Goal: Task Accomplishment & Management: Manage account settings

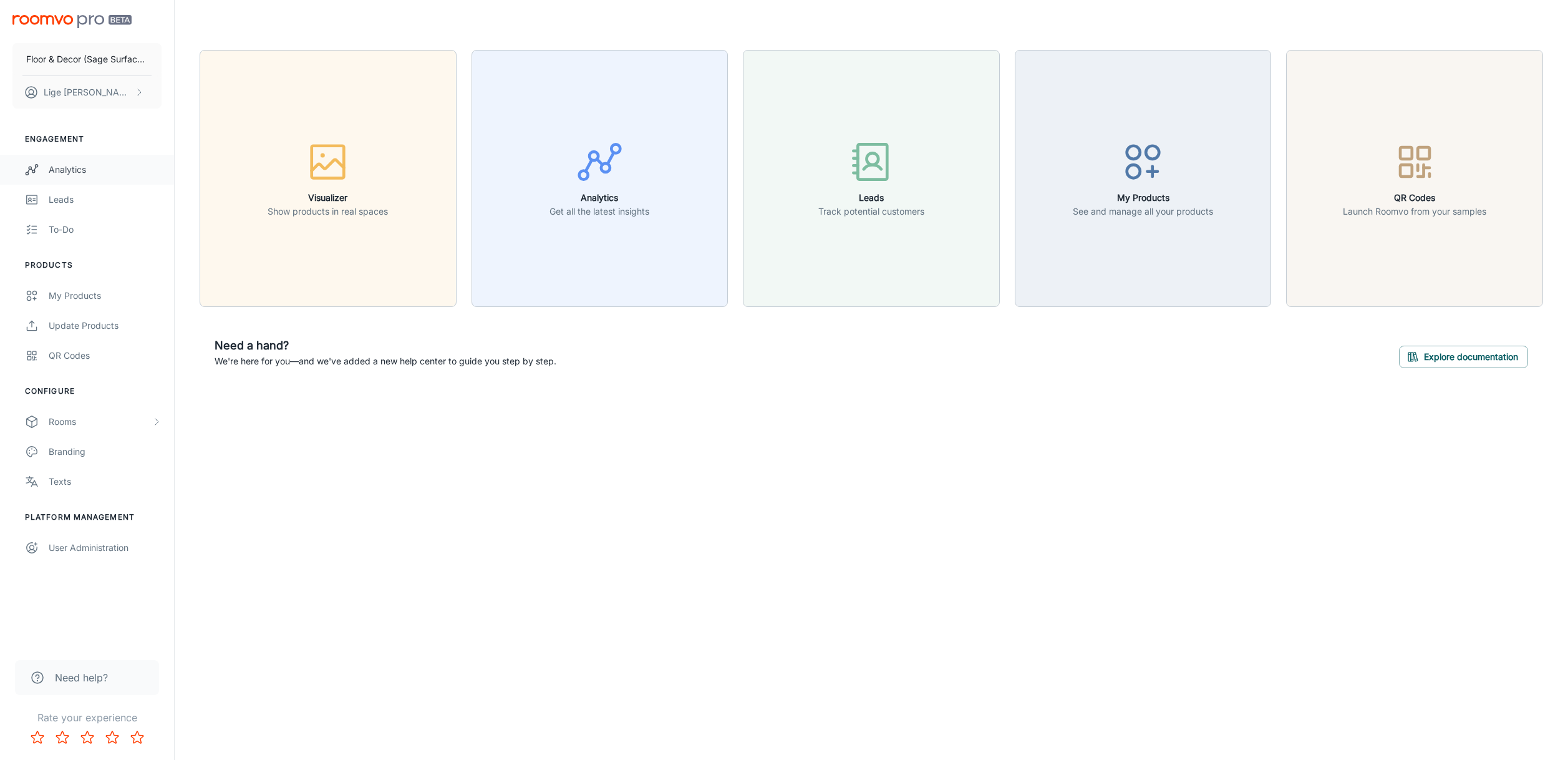
click at [59, 174] on div "Analytics" at bounding box center [105, 170] width 113 height 14
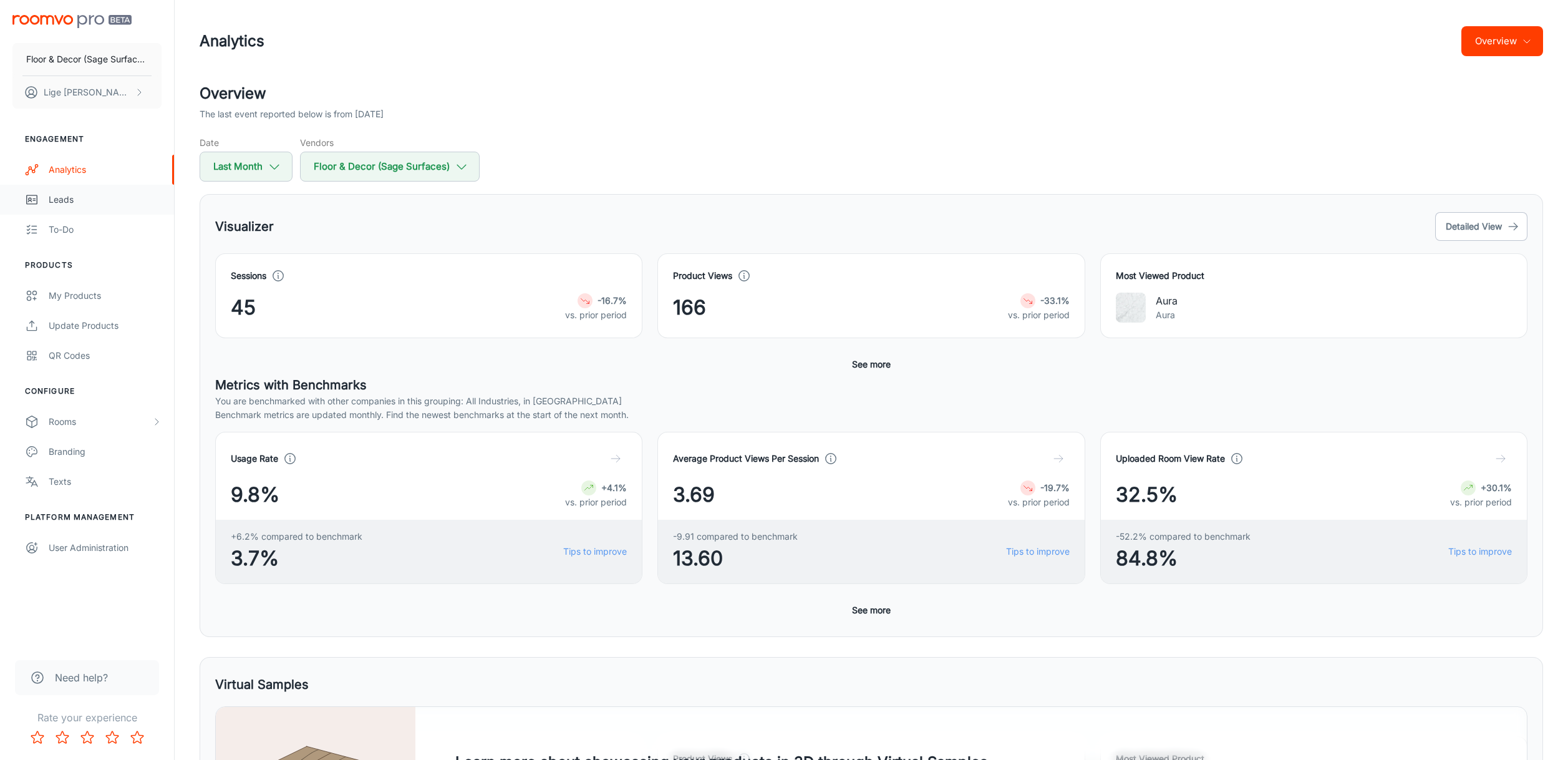
click at [60, 198] on div "Leads" at bounding box center [105, 199] width 113 height 14
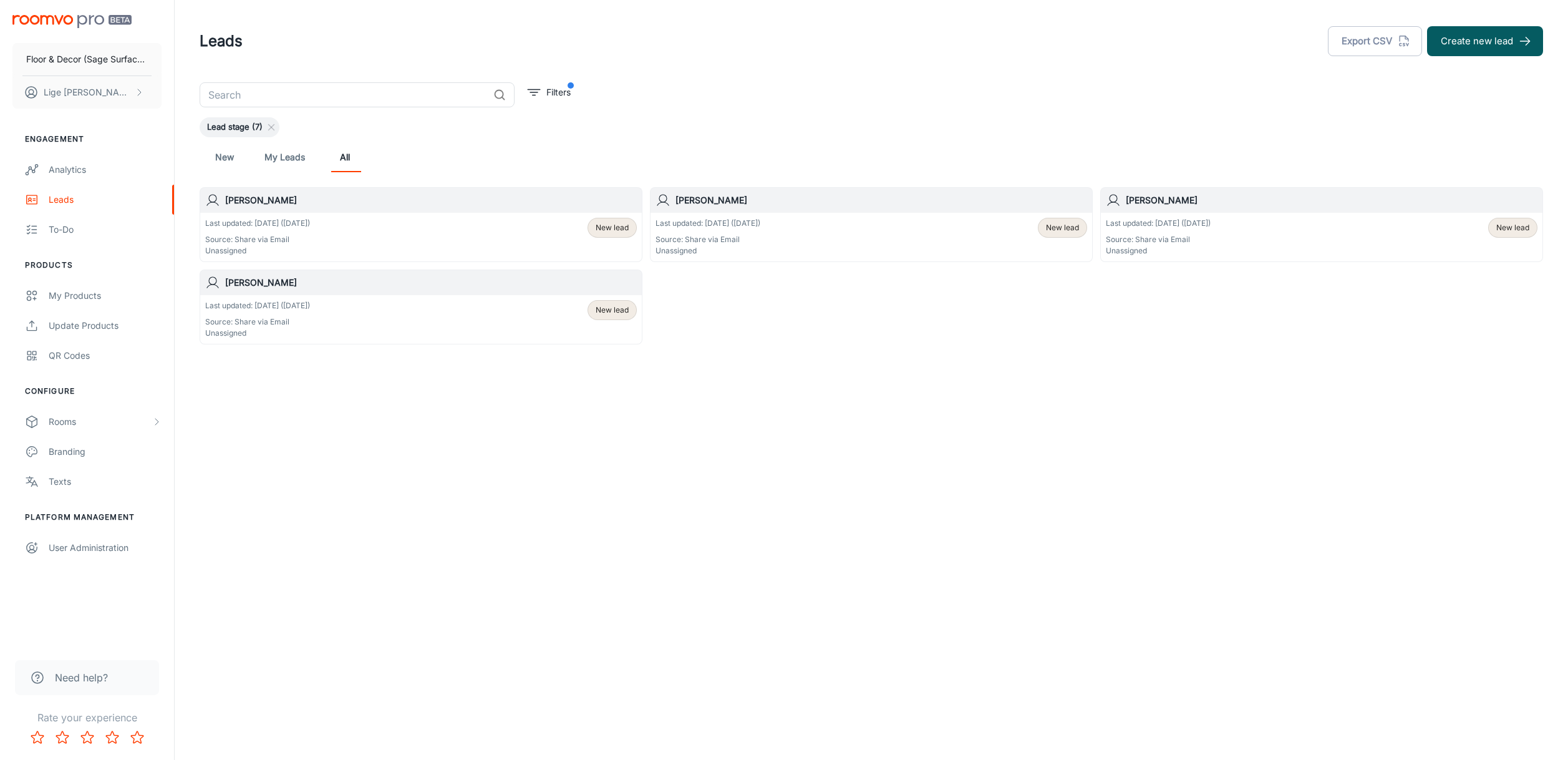
click at [61, 261] on li "Products" at bounding box center [87, 265] width 174 height 11
click at [63, 300] on div "My Products" at bounding box center [105, 295] width 113 height 14
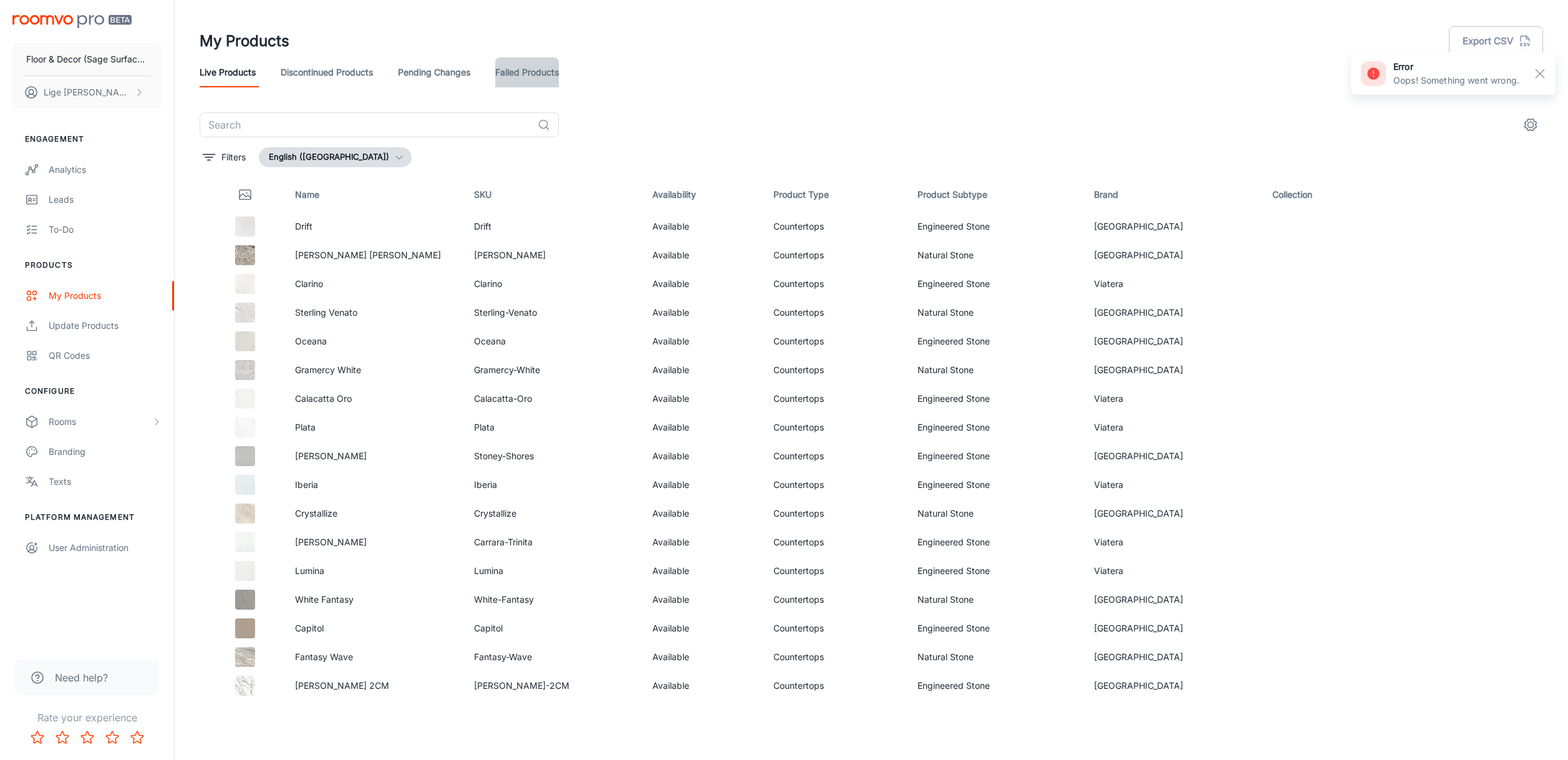
click at [537, 66] on link "Failed Products" at bounding box center [527, 73] width 64 height 30
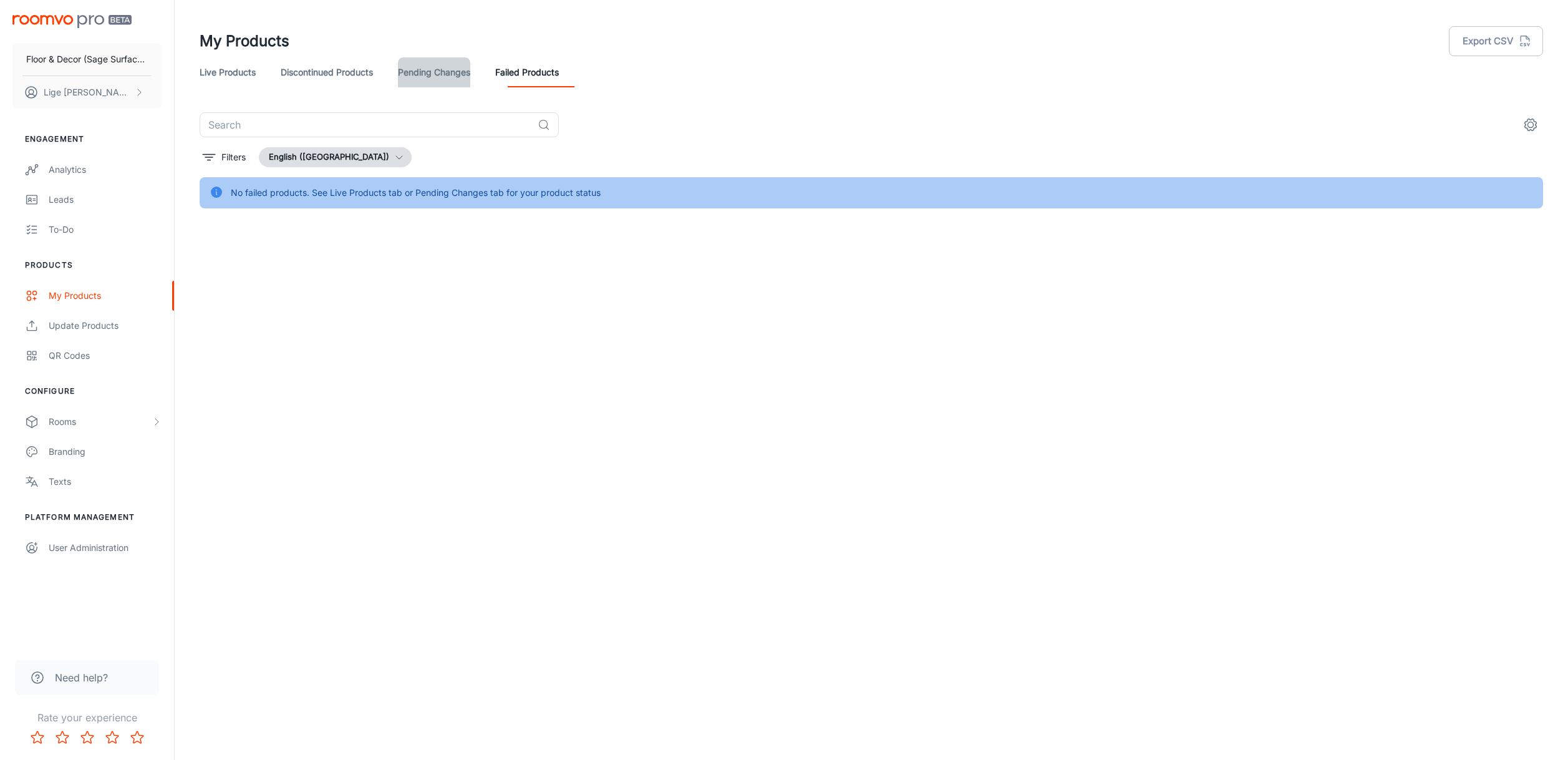
click at [447, 70] on link "Pending Changes" at bounding box center [434, 73] width 72 height 30
click at [537, 72] on link "Failed Products" at bounding box center [527, 73] width 64 height 30
click at [229, 73] on link "Live Products" at bounding box center [228, 73] width 56 height 30
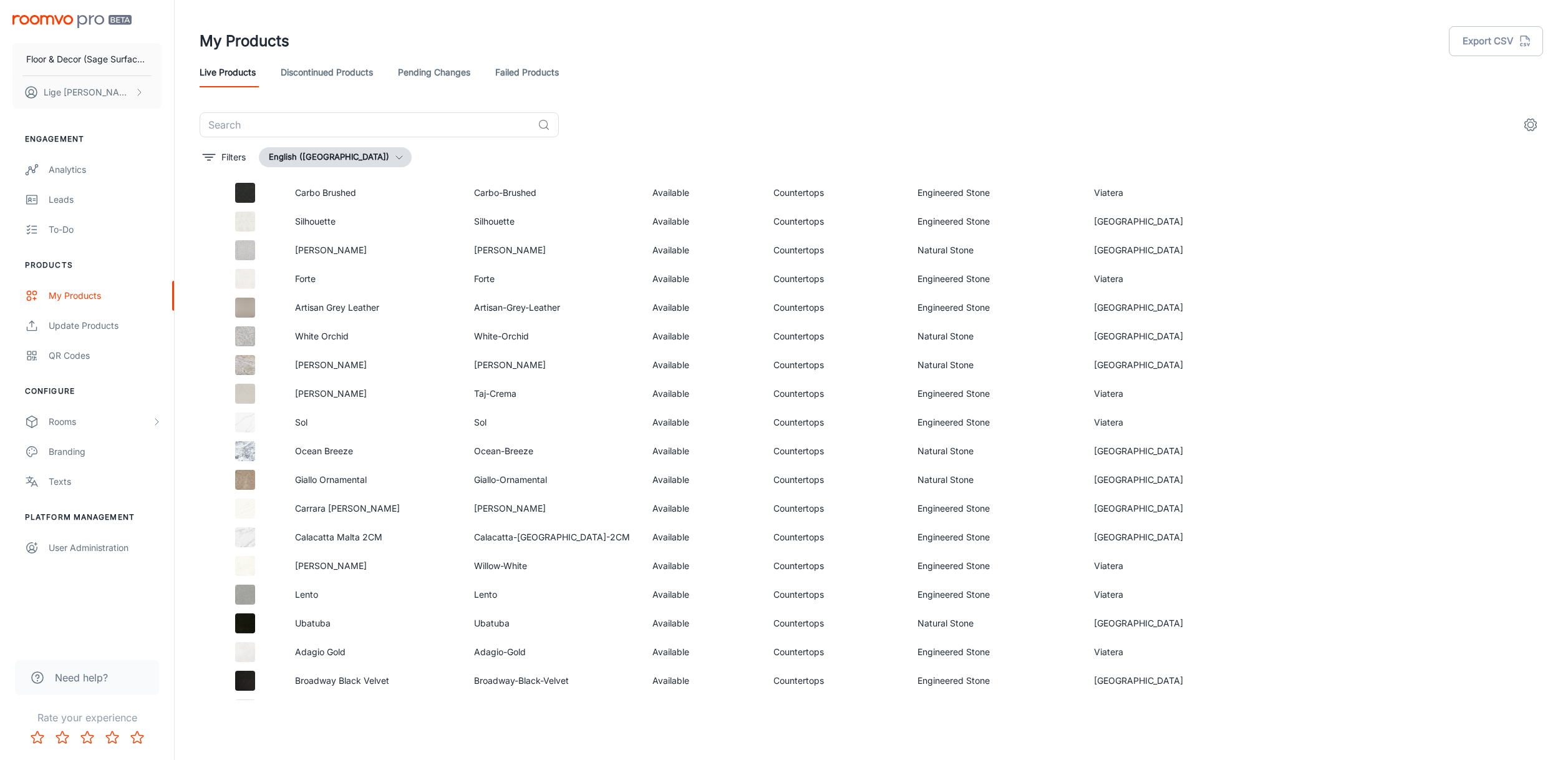
scroll to position [1378, 0]
